Goal: Communication & Community: Answer question/provide support

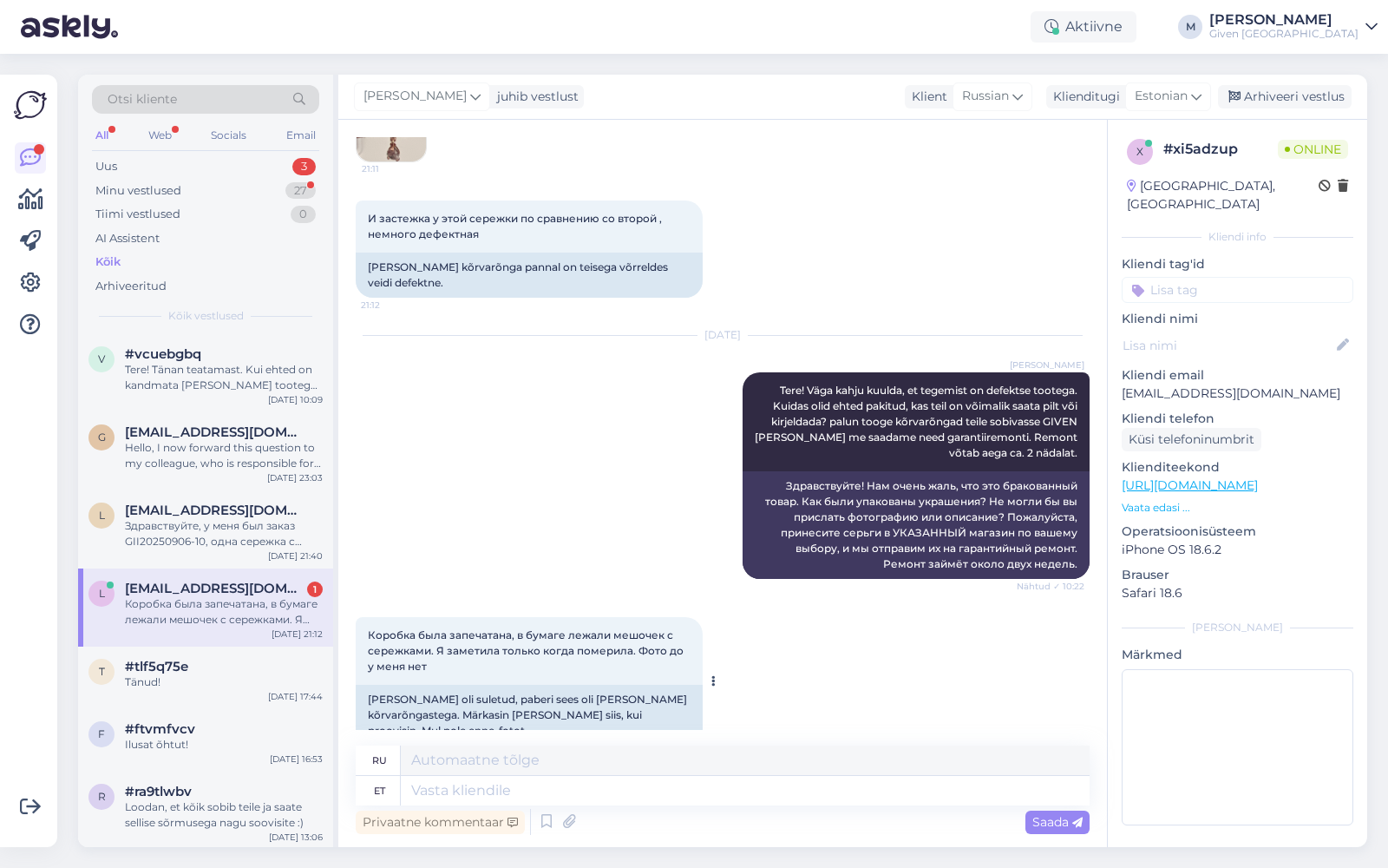
scroll to position [977, 0]
click at [631, 802] on textarea at bounding box center [745, 789] width 689 height 29
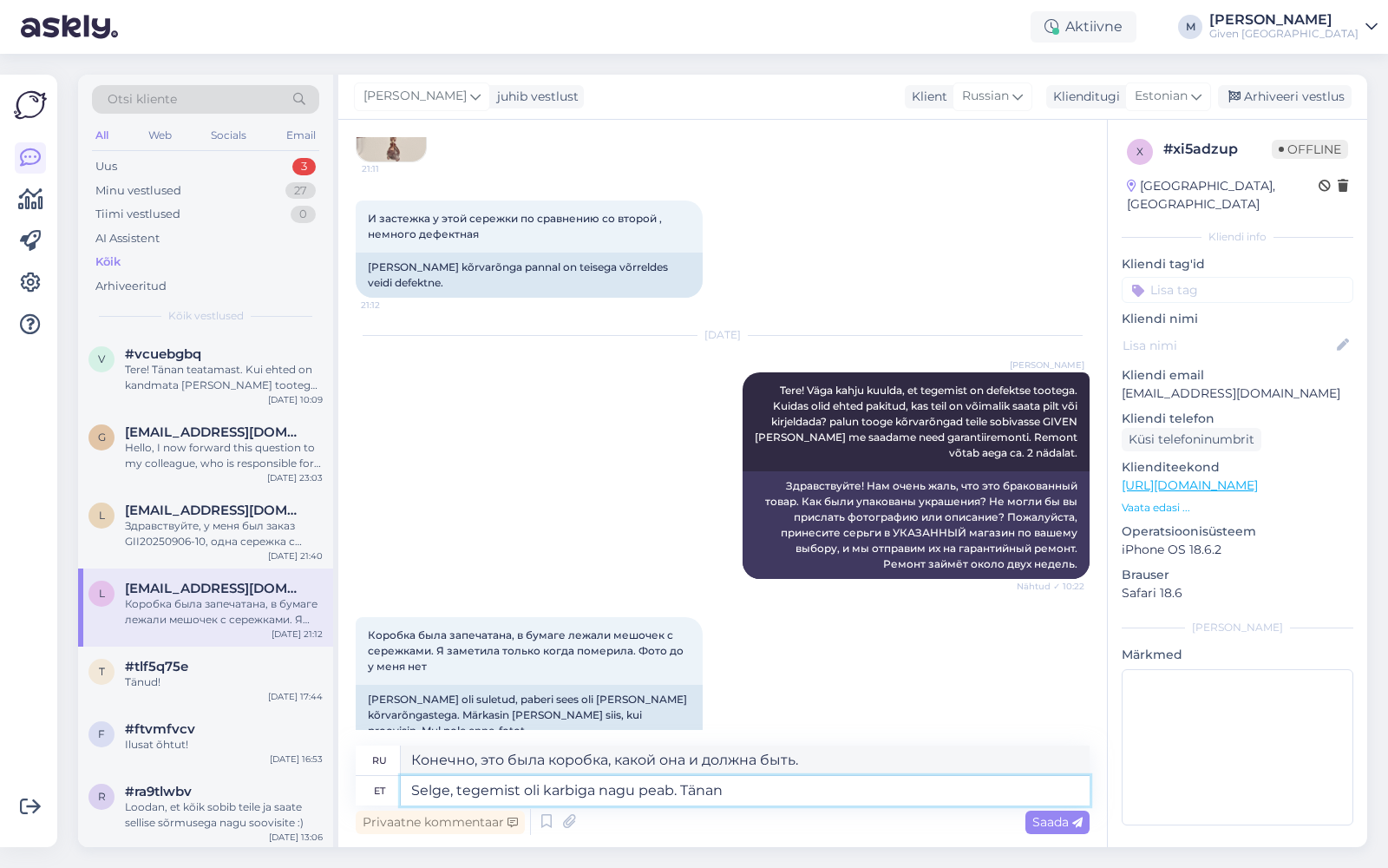
type textarea "Selge, tegemist oli karbiga nagu peab. Tänan"
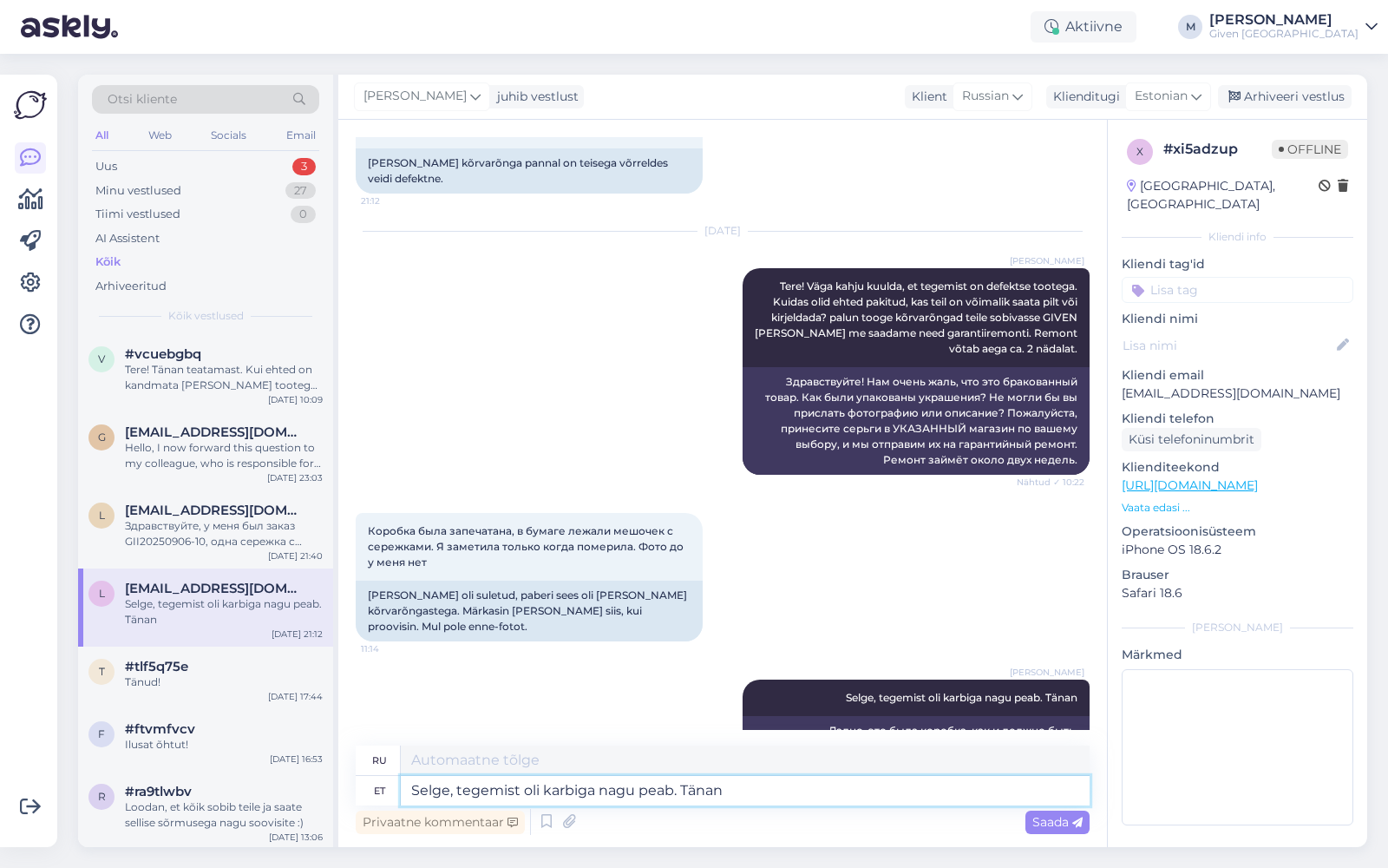
click at [605, 791] on textarea "Selge, tegemist oli karbiga nagu peab. Tänan" at bounding box center [745, 789] width 689 height 29
type textarea "T"
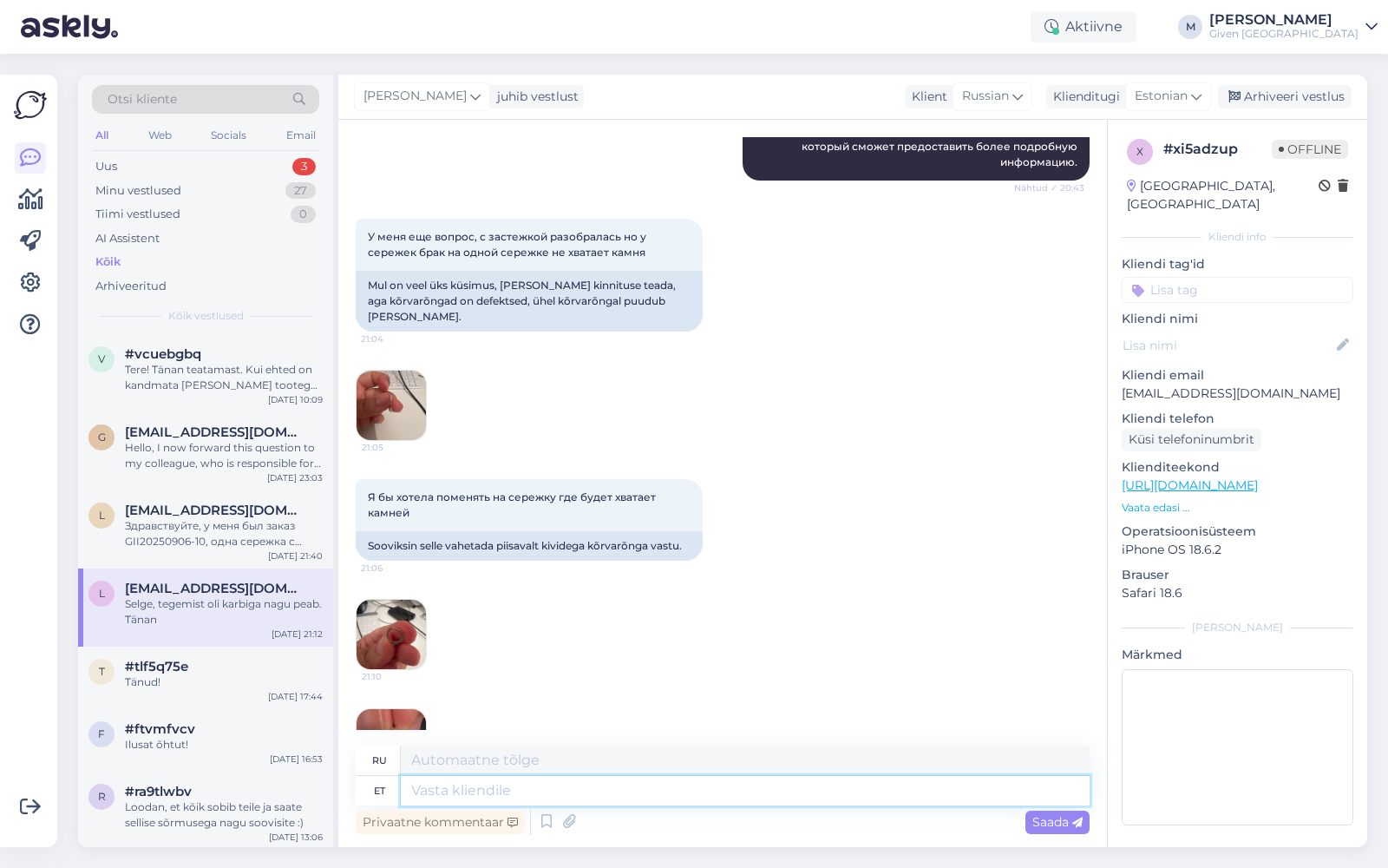
scroll to position [354, 0]
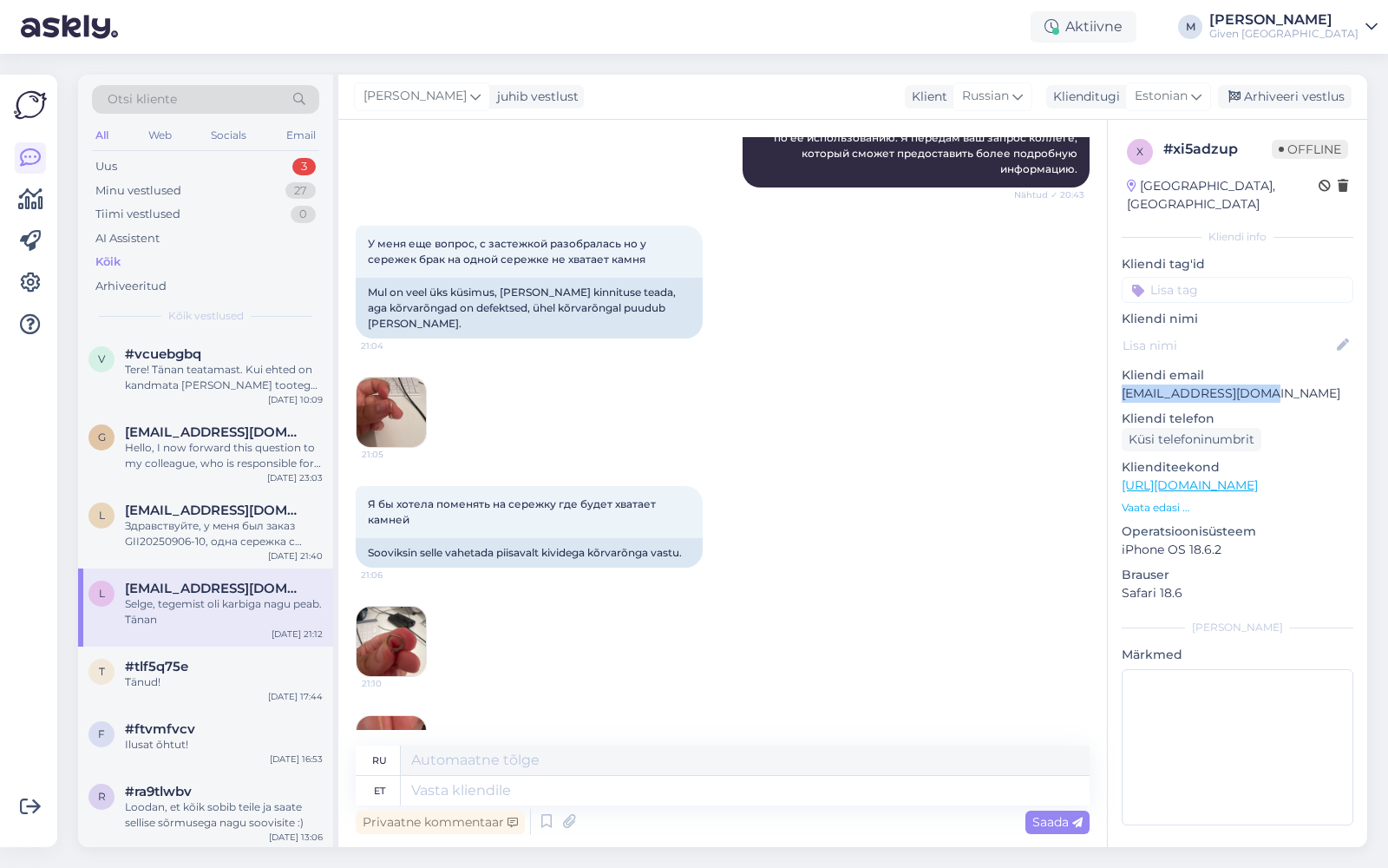
drag, startPoint x: 1267, startPoint y: 372, endPoint x: 1121, endPoint y: 375, distance: 146.0
click at [1122, 384] on p "[EMAIL_ADDRESS][DOMAIN_NAME]" at bounding box center [1238, 393] width 231 height 19
copy p "[EMAIL_ADDRESS][DOMAIN_NAME]"
click at [402, 716] on img at bounding box center [391, 751] width 70 height 70
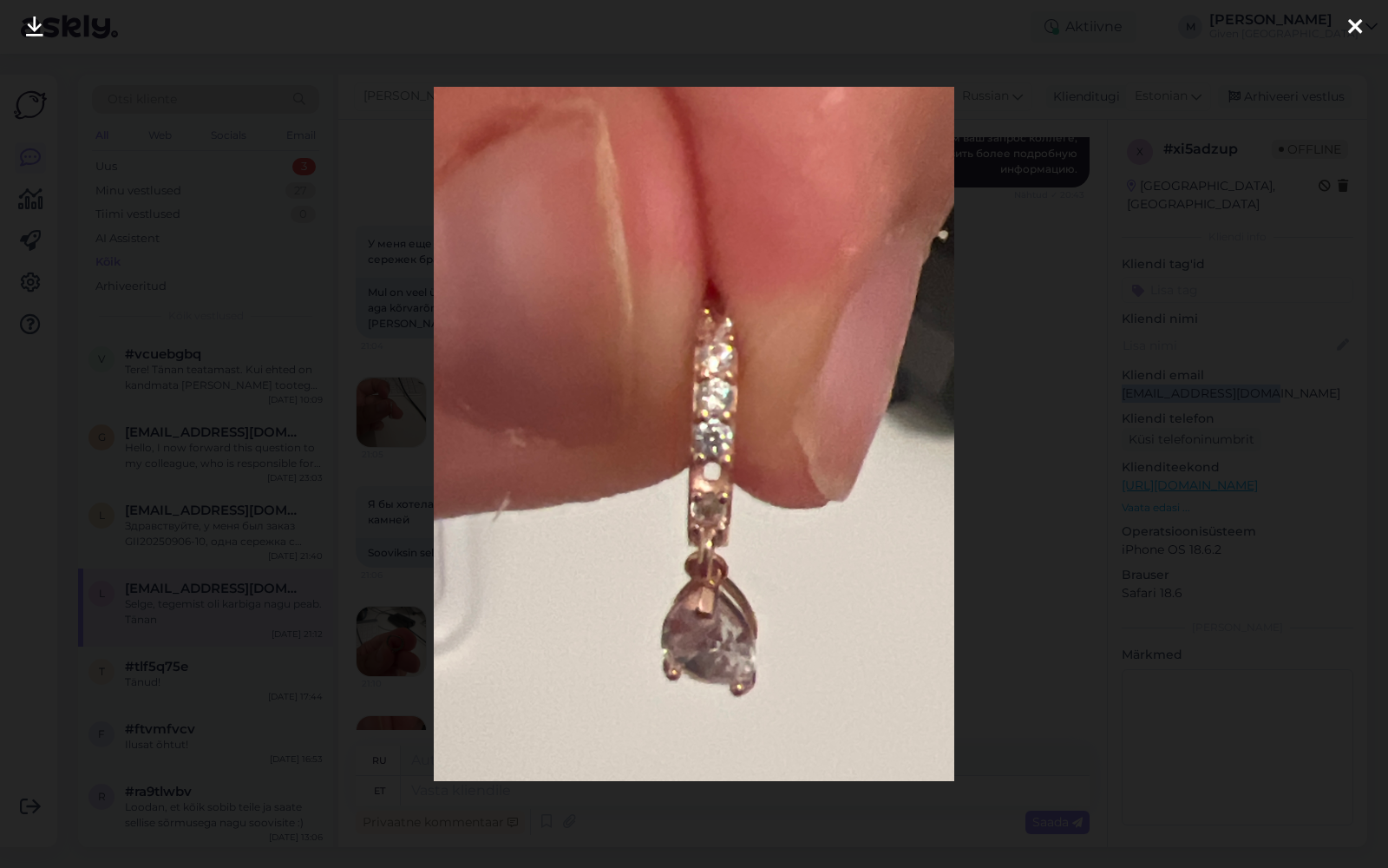
click at [34, 28] on icon at bounding box center [34, 28] width 18 height 23
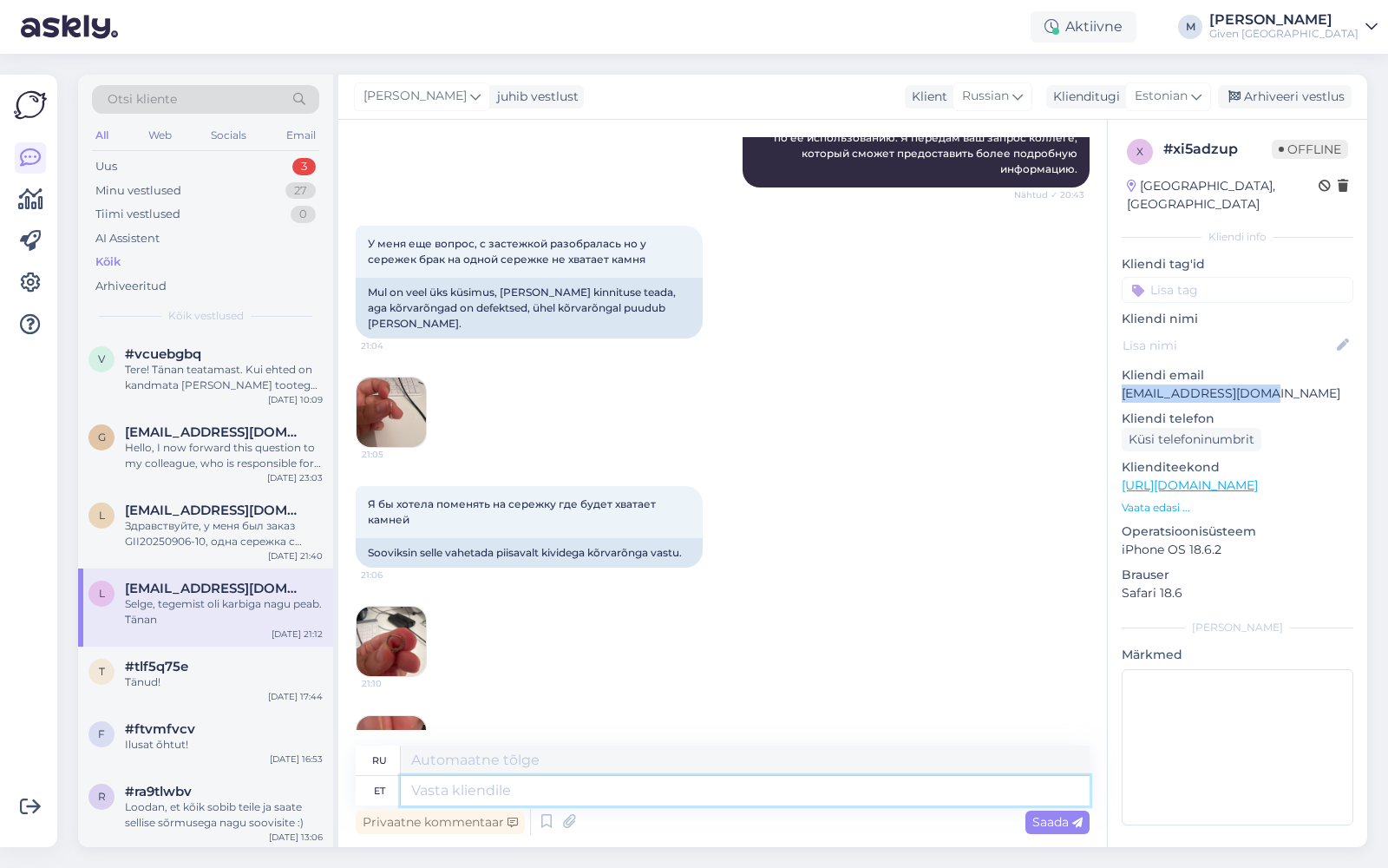
click at [623, 796] on textarea at bounding box center [745, 789] width 689 height 29
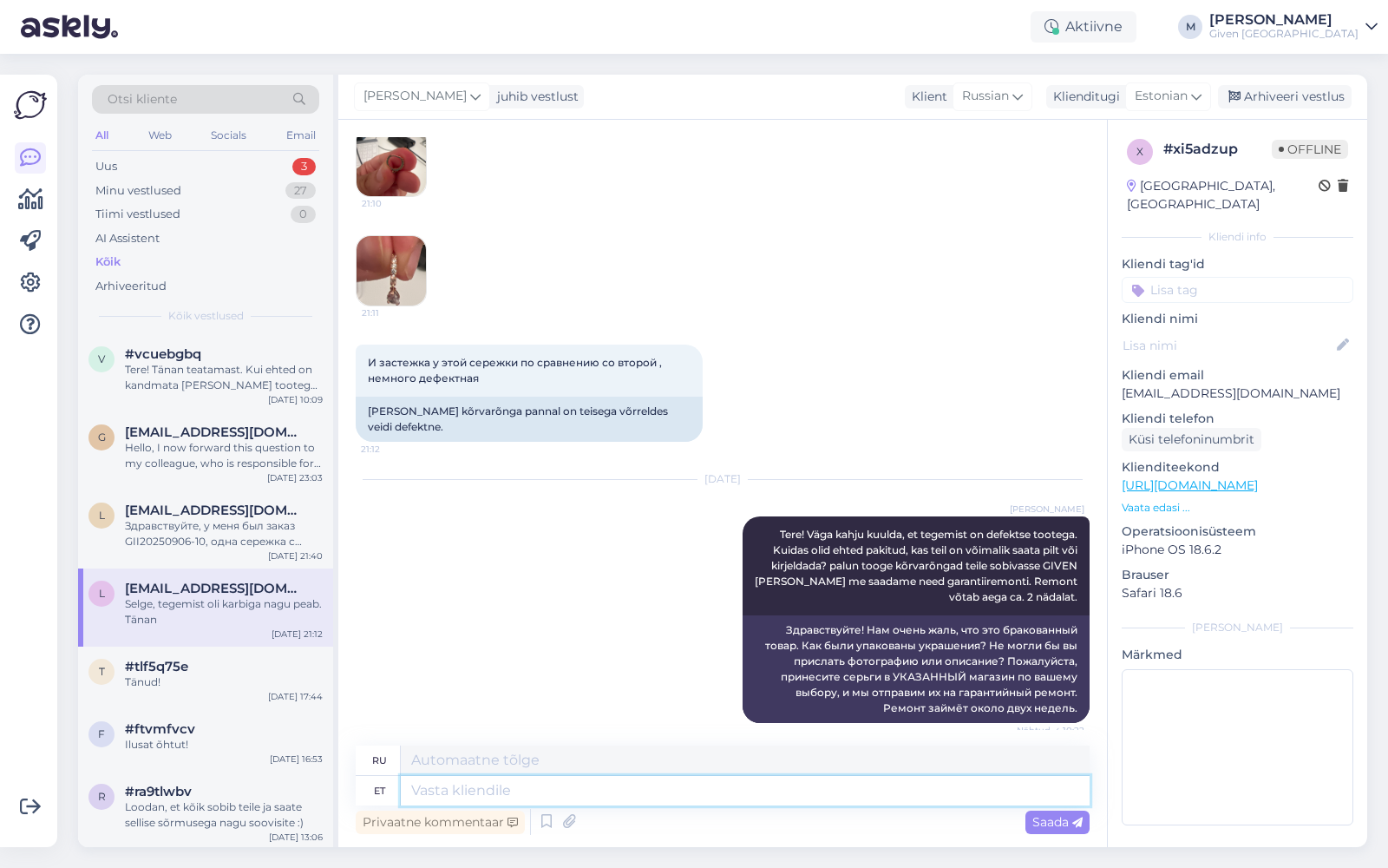
scroll to position [1082, 0]
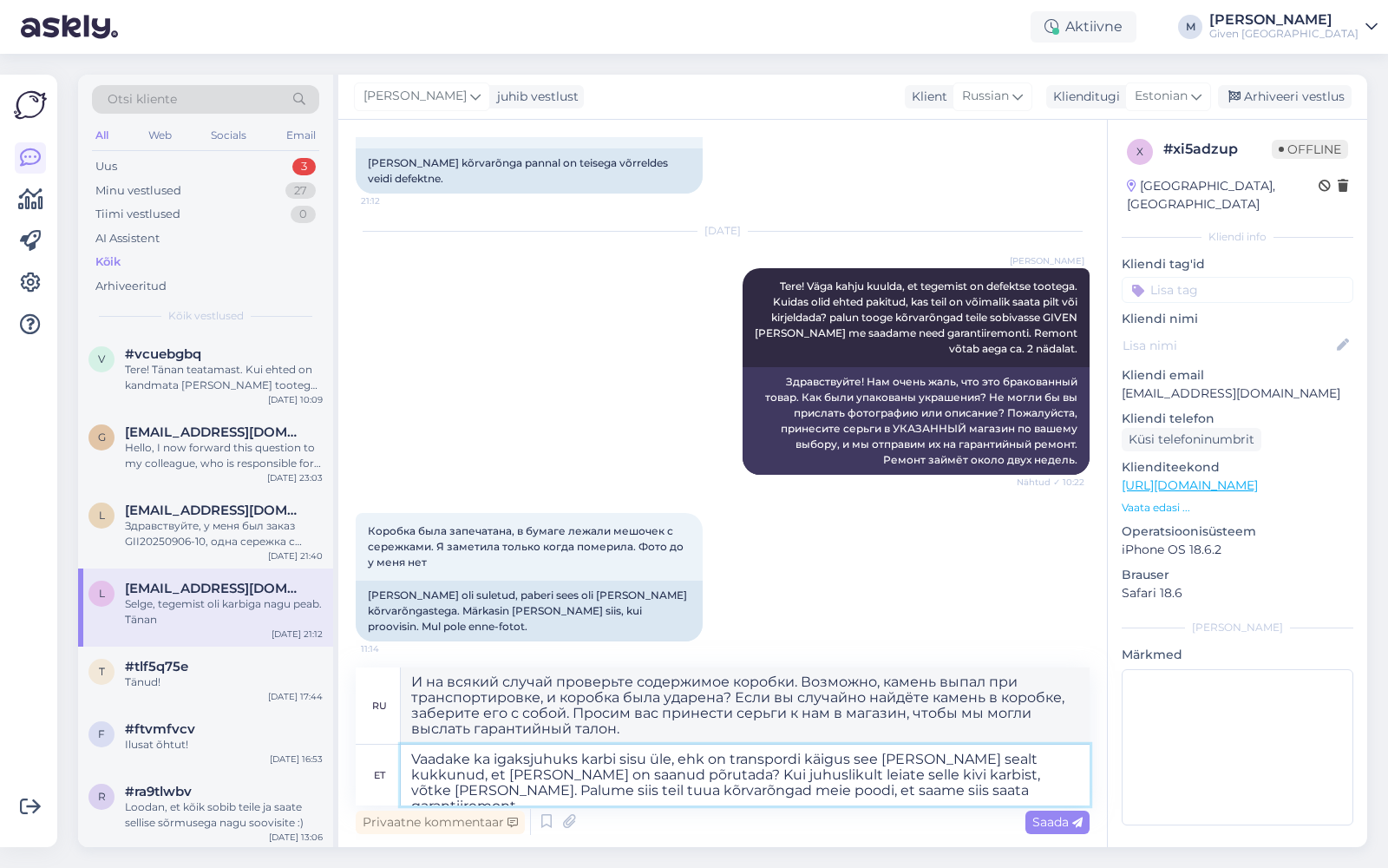
type textarea "Vaadake ka igaksjuhuks karbi sisu üle, ehk on transpordi käigus see [PERSON_NAM…"
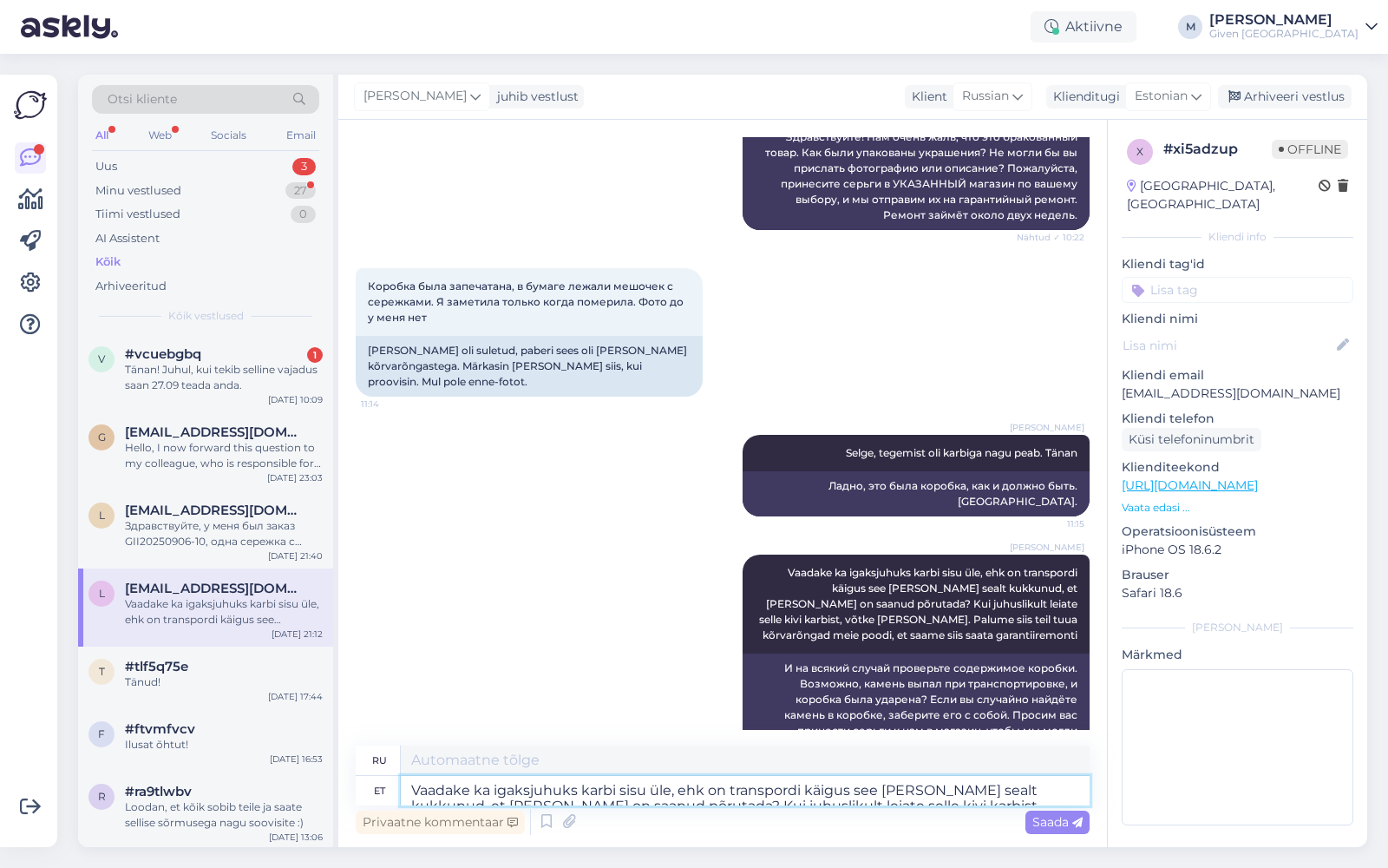
scroll to position [1326, 0]
click at [251, 383] on div "Tänan! Juhul, kui tekib selline vajadus saan 27.09 teada anda." at bounding box center [224, 377] width 198 height 31
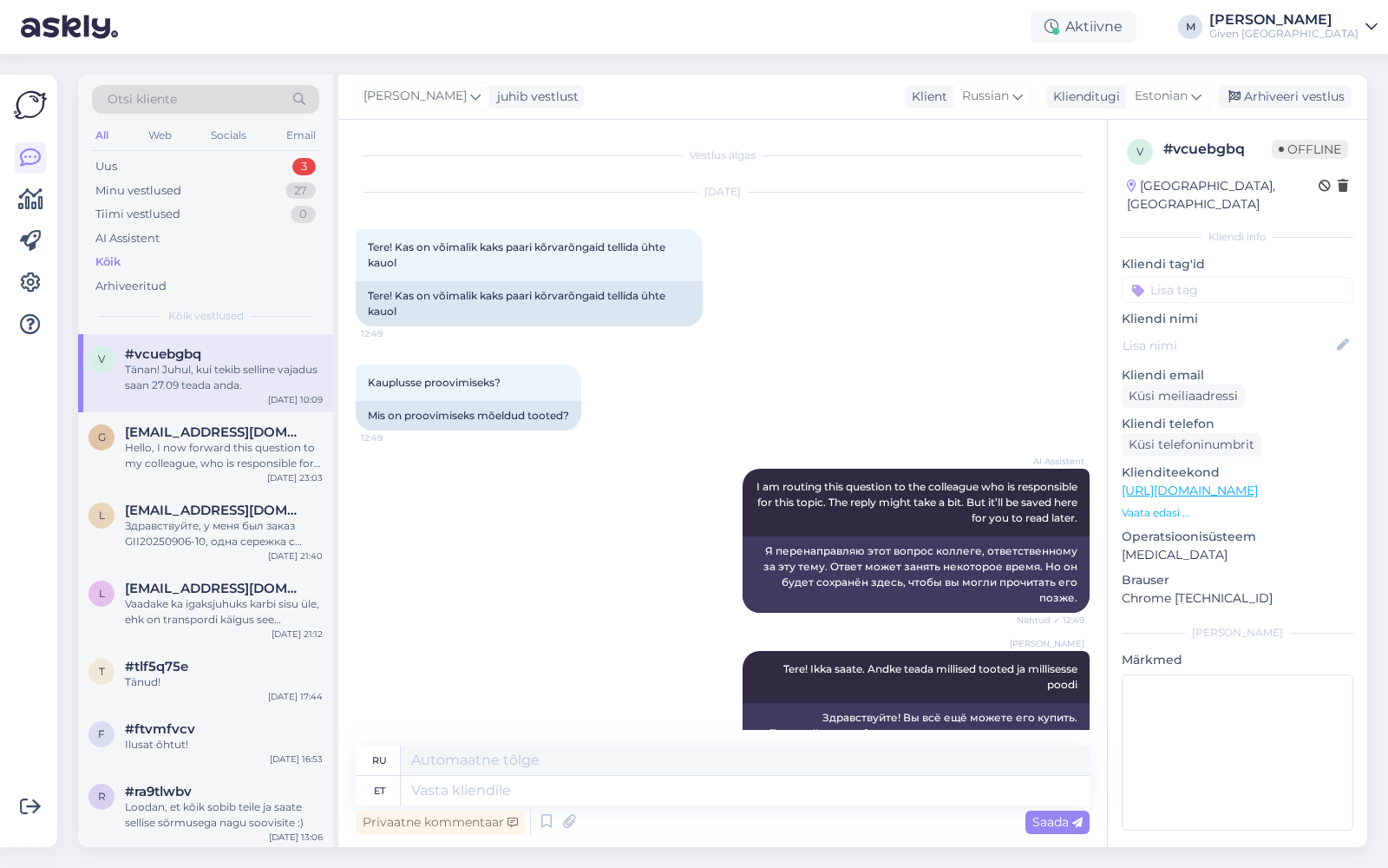
scroll to position [1842, 0]
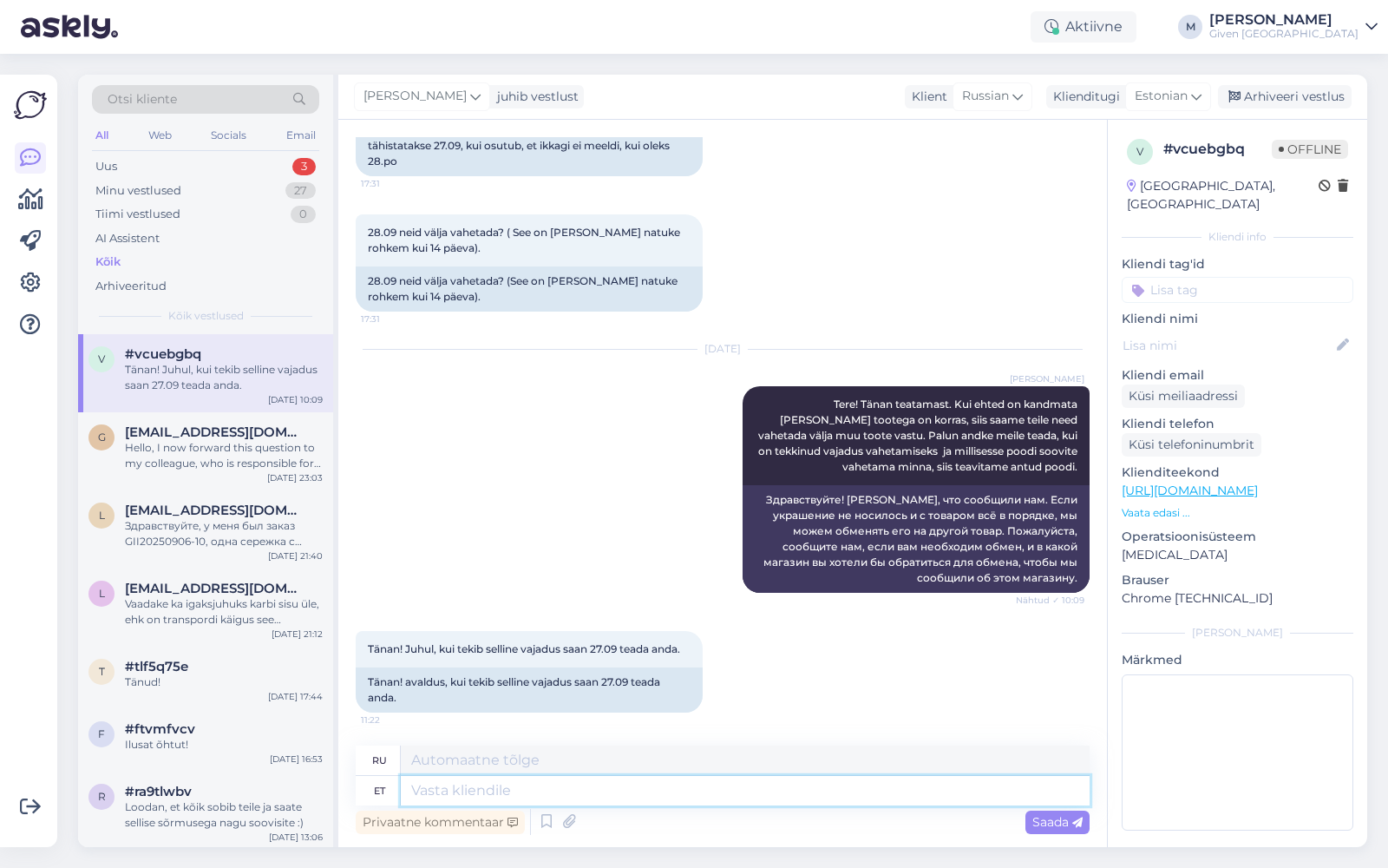
click at [605, 793] on textarea at bounding box center [745, 789] width 689 height 29
type textarea "Sobib h"
type textarea "Подходящий"
type textarea "Sobib hästi"
type textarea "Хорошо подходит"
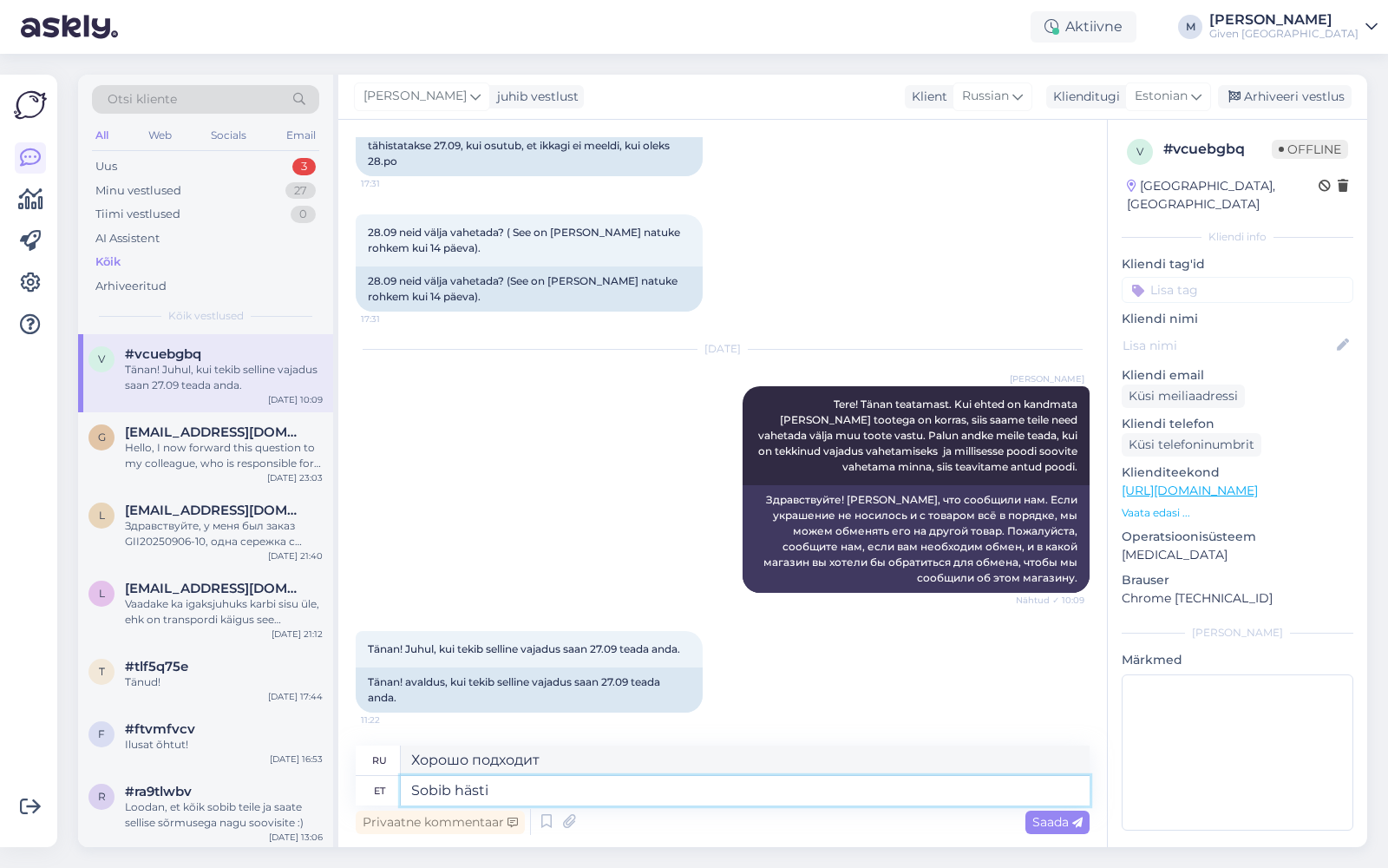
type textarea "Sobib hästi!"
type textarea "Хорошо подходит!"
